Goal: Transaction & Acquisition: Register for event/course

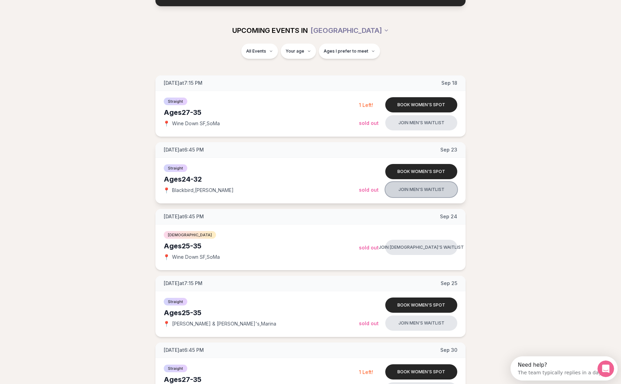
click at [437, 191] on button "Join men's waitlist" at bounding box center [421, 189] width 72 height 15
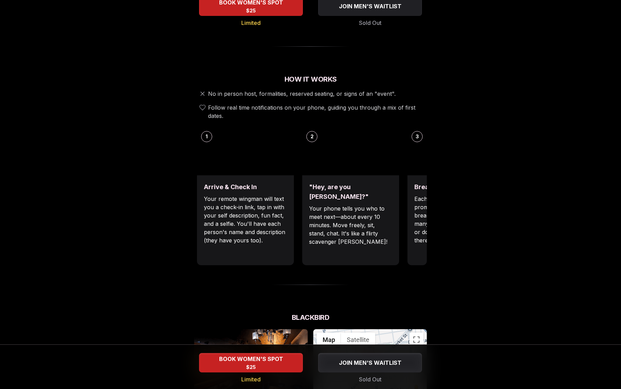
scroll to position [208, 0]
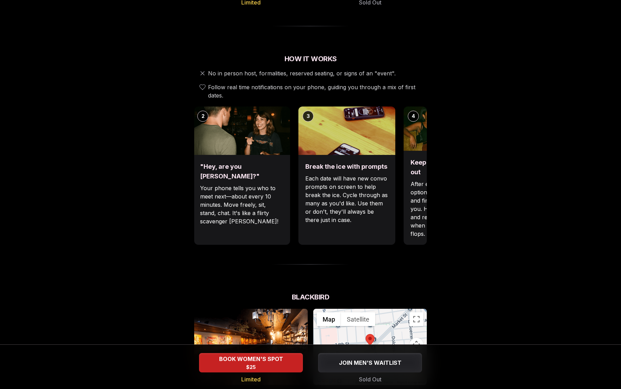
click at [309, 206] on p "Each date will have new convo prompts on screen to help break the ice. Cycle th…" at bounding box center [346, 199] width 83 height 50
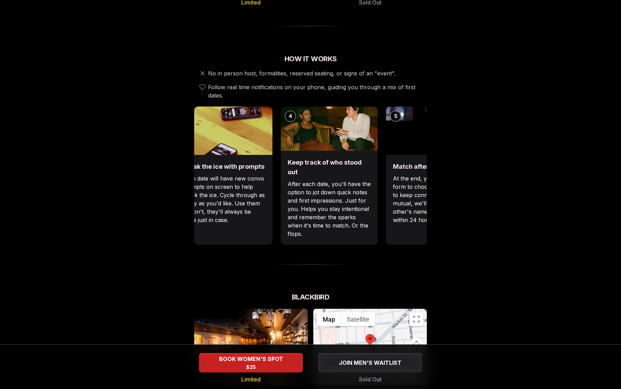
click at [261, 218] on div "Break the ice with prompts Each date will have new convo prompts on screen to h…" at bounding box center [223, 200] width 97 height 90
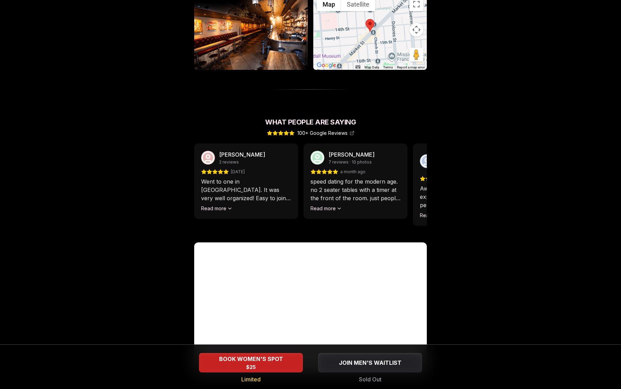
scroll to position [558, 0]
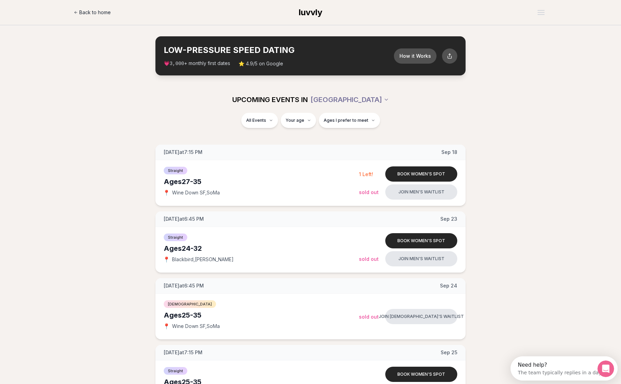
click at [78, 13] on icon at bounding box center [76, 12] width 4 height 4
